Goal: Information Seeking & Learning: Learn about a topic

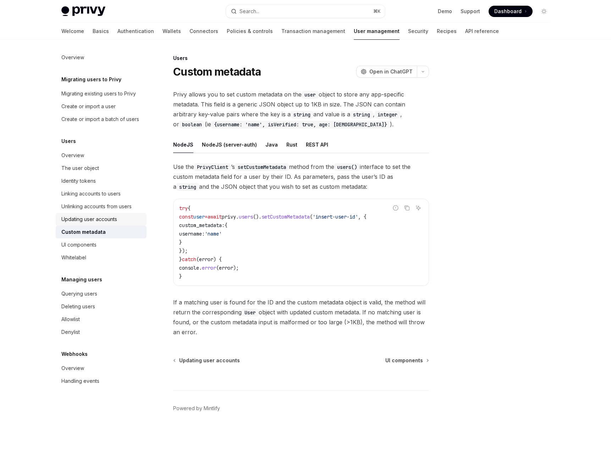
click at [88, 223] on div "Updating user accounts" at bounding box center [89, 219] width 56 height 9
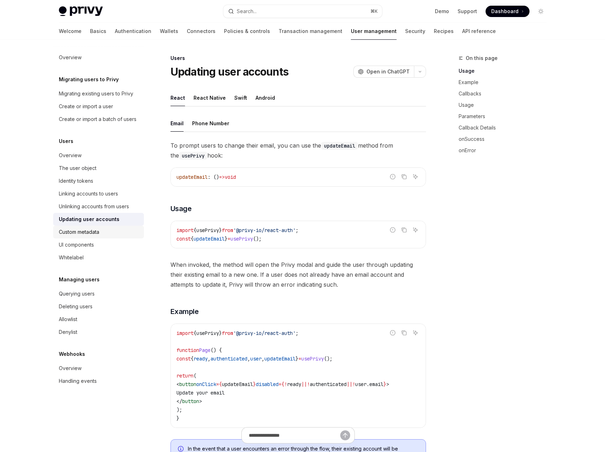
click at [89, 233] on div "Custom metadata" at bounding box center [79, 232] width 40 height 9
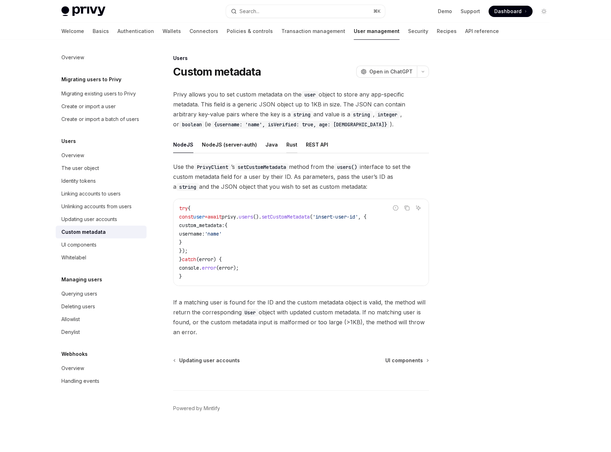
click at [286, 142] on div "Rust" at bounding box center [291, 144] width 11 height 17
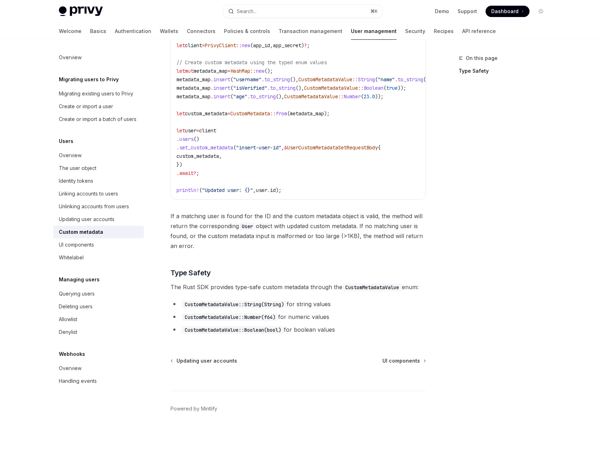
scroll to position [7, 0]
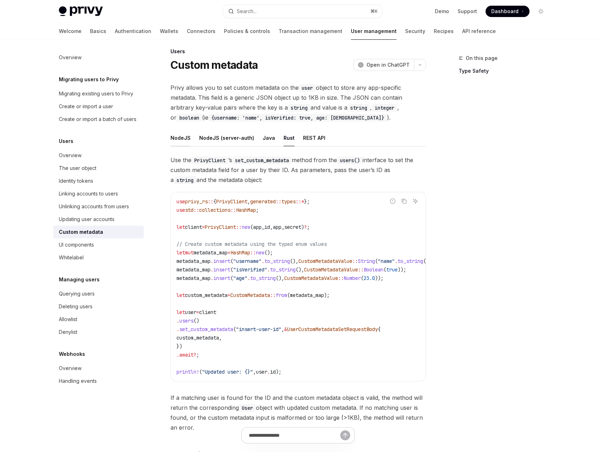
click at [186, 139] on div "NodeJS" at bounding box center [181, 137] width 20 height 17
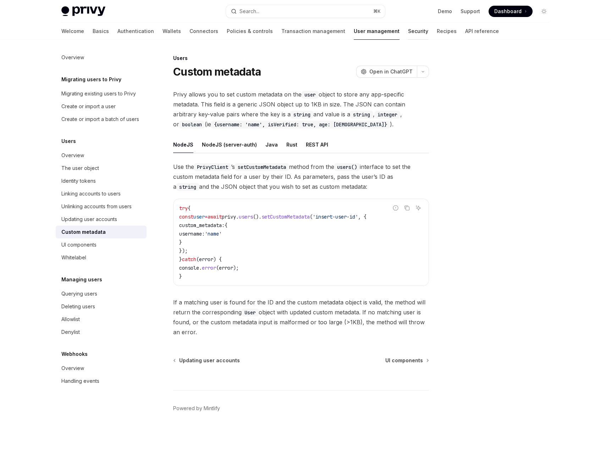
click at [408, 32] on link "Security" at bounding box center [418, 31] width 20 height 17
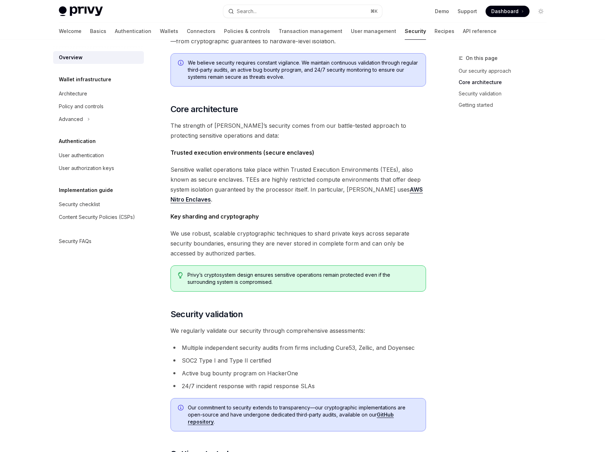
scroll to position [182, 0]
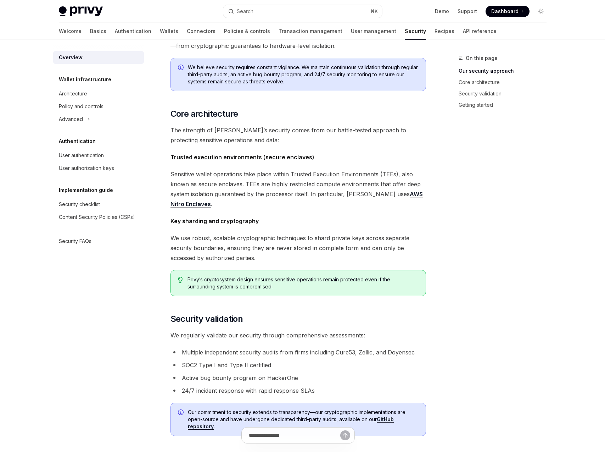
type textarea "*"
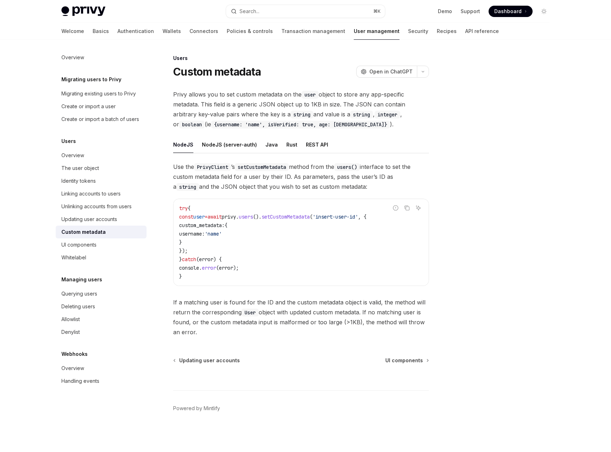
click at [289, 3] on div "Privy Docs home page Search... ⌘ K Demo Support Dashboard Dashboard Search..." at bounding box center [305, 11] width 488 height 23
click at [288, 10] on button "Search... ⌘ K" at bounding box center [305, 11] width 159 height 13
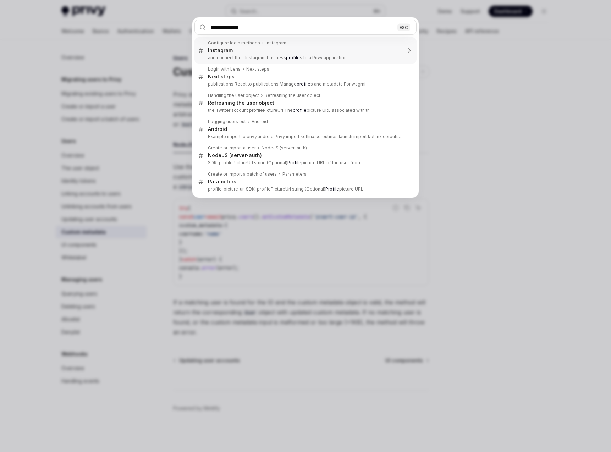
type input "**********"
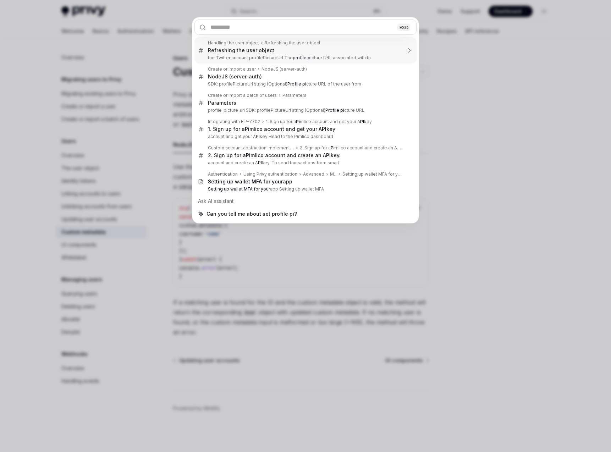
type textarea "*"
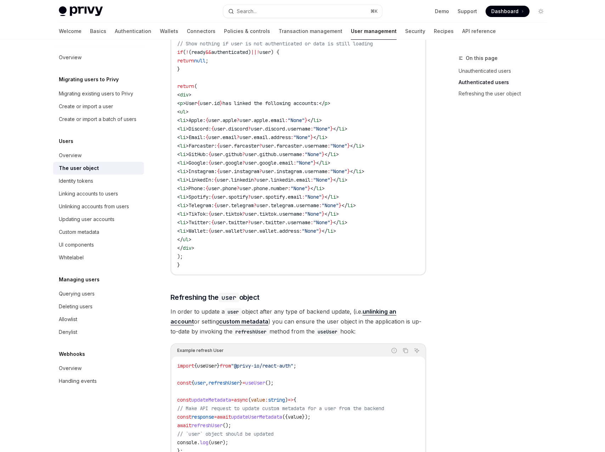
scroll to position [835, 0]
